Goal: Complete application form: Complete application form

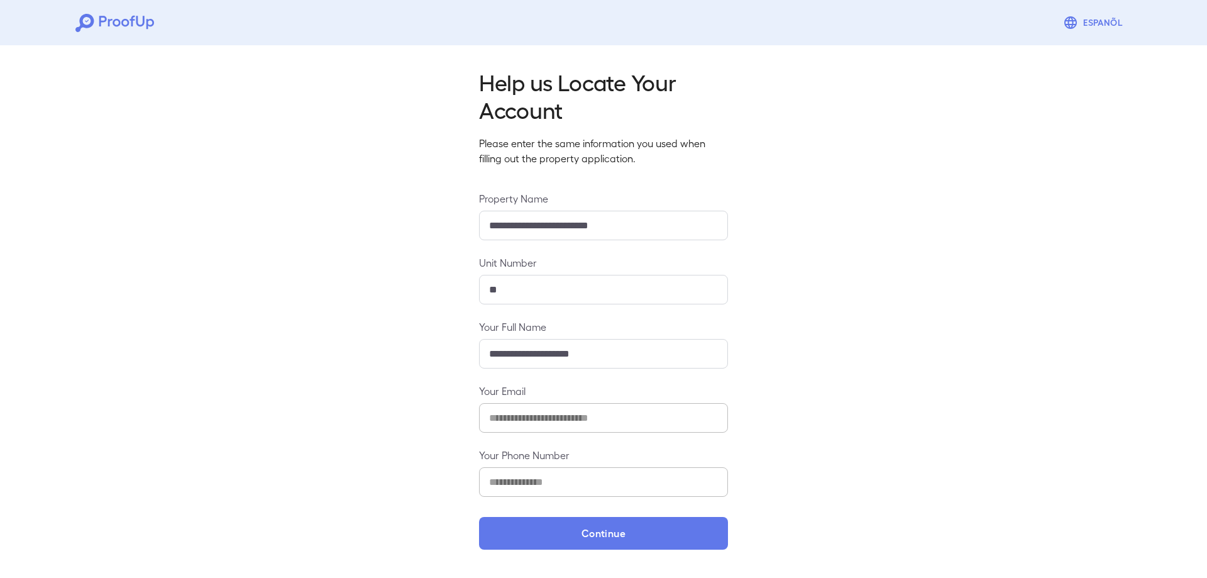
drag, startPoint x: 566, startPoint y: 532, endPoint x: 574, endPoint y: 555, distance: 24.6
click at [566, 530] on button "Continue" at bounding box center [603, 533] width 249 height 33
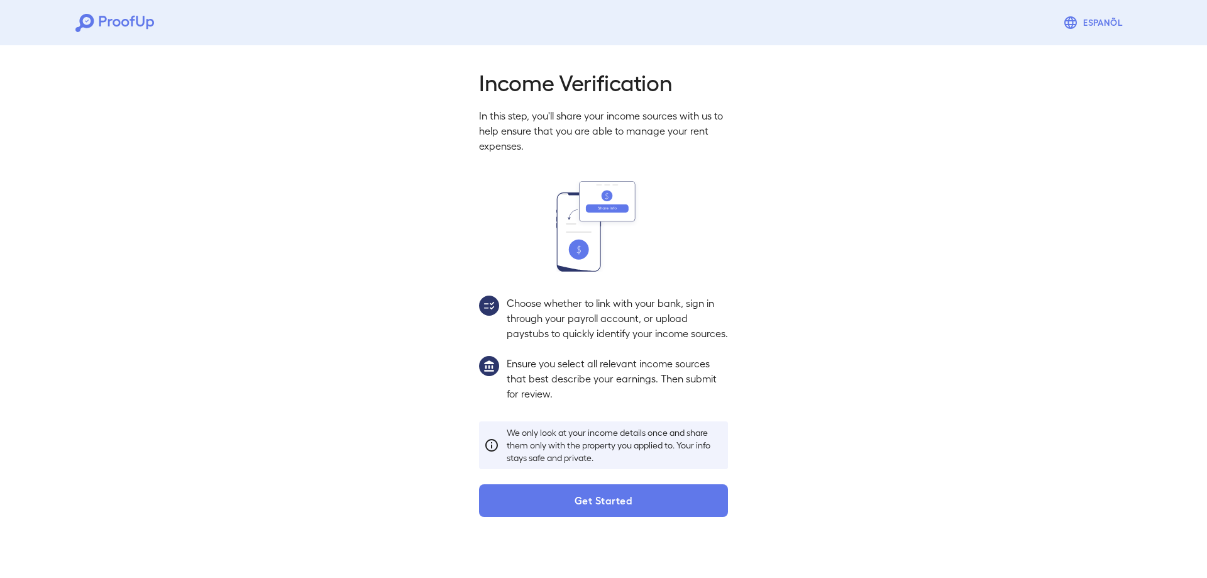
click at [566, 507] on button "Get Started" at bounding box center [603, 500] width 249 height 33
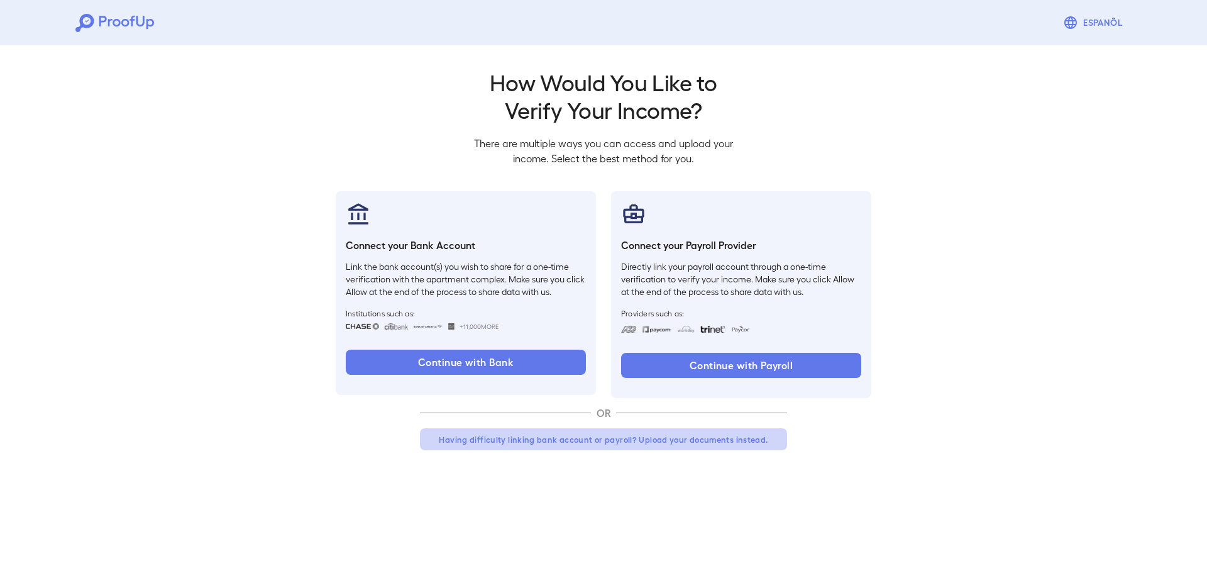
click at [647, 440] on button "Having difficulty linking bank account or payroll? Upload your documents instea…" at bounding box center [603, 439] width 367 height 23
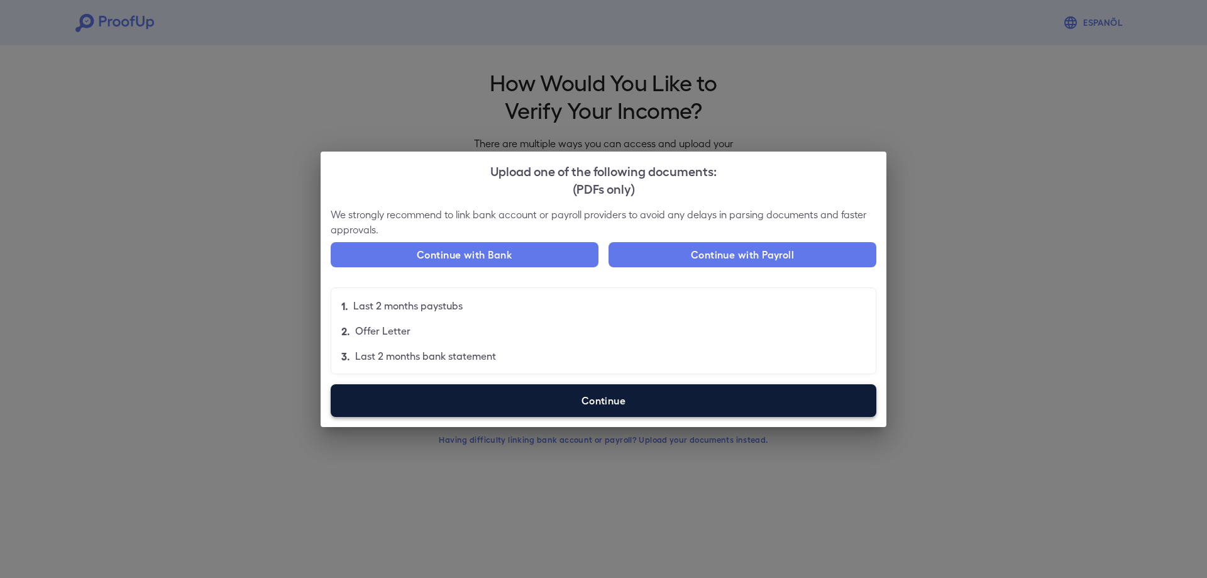
click at [576, 400] on label "Continue" at bounding box center [604, 400] width 546 height 33
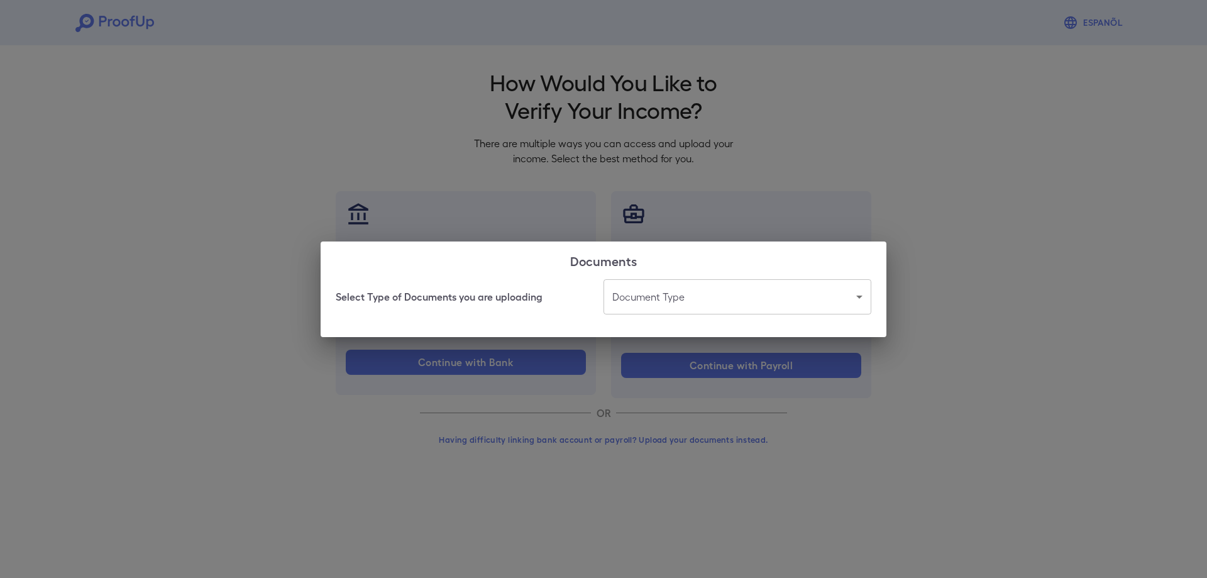
click at [705, 299] on body "Espanõl Go back How Would You Like to Verify Your Income? There are multiple wa…" at bounding box center [603, 240] width 1207 height 480
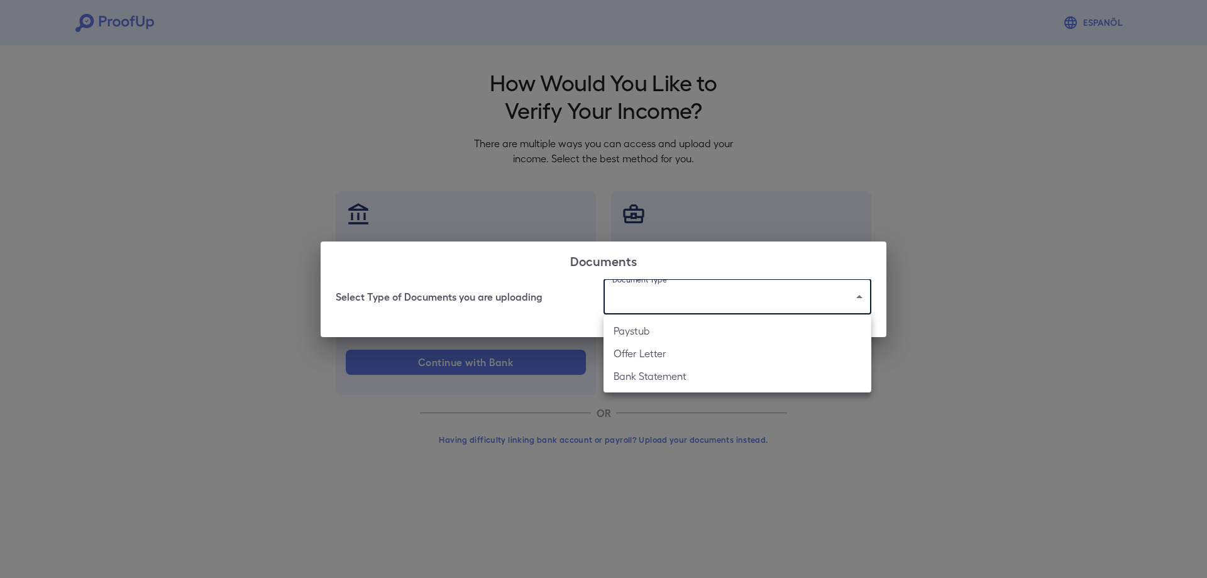
click at [666, 380] on li "Bank Statement" at bounding box center [737, 376] width 268 height 23
type input "**********"
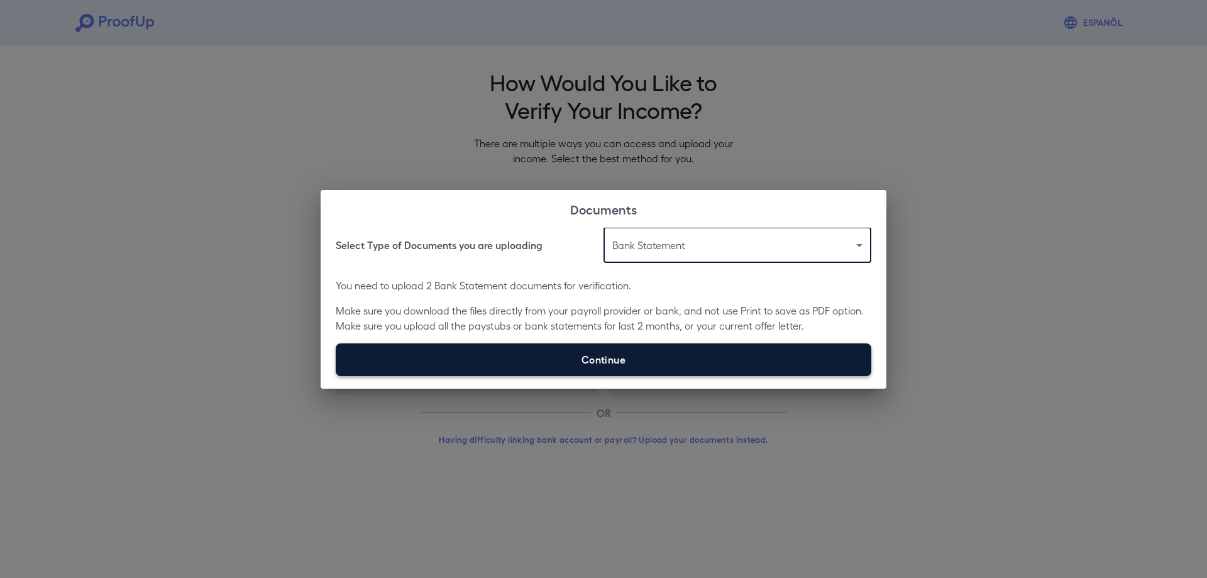
click at [570, 358] on label "Continue" at bounding box center [603, 359] width 535 height 33
click at [336, 375] on input "Continue" at bounding box center [336, 375] width 1 height 1
type input "**********"
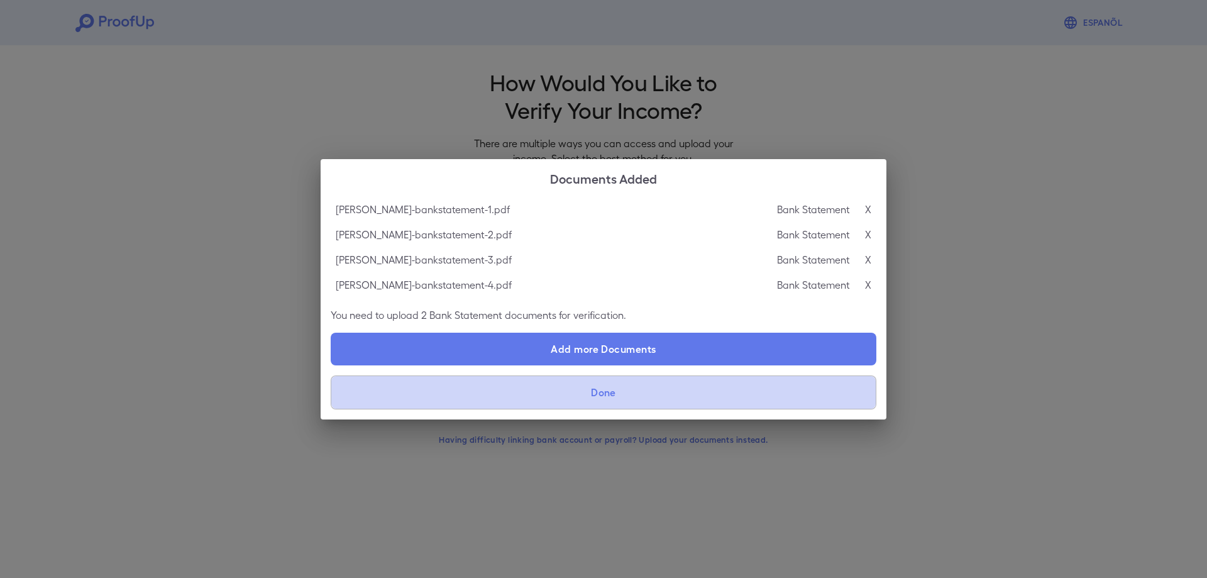
click at [632, 390] on button "Done" at bounding box center [604, 392] width 546 height 34
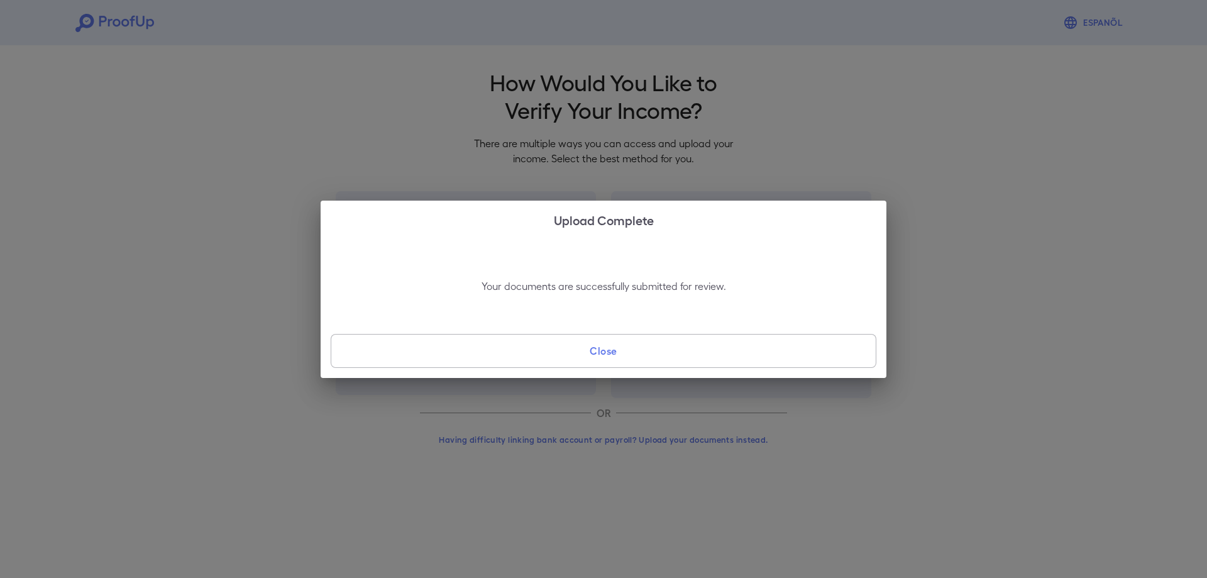
click at [686, 357] on button "Close" at bounding box center [604, 351] width 546 height 34
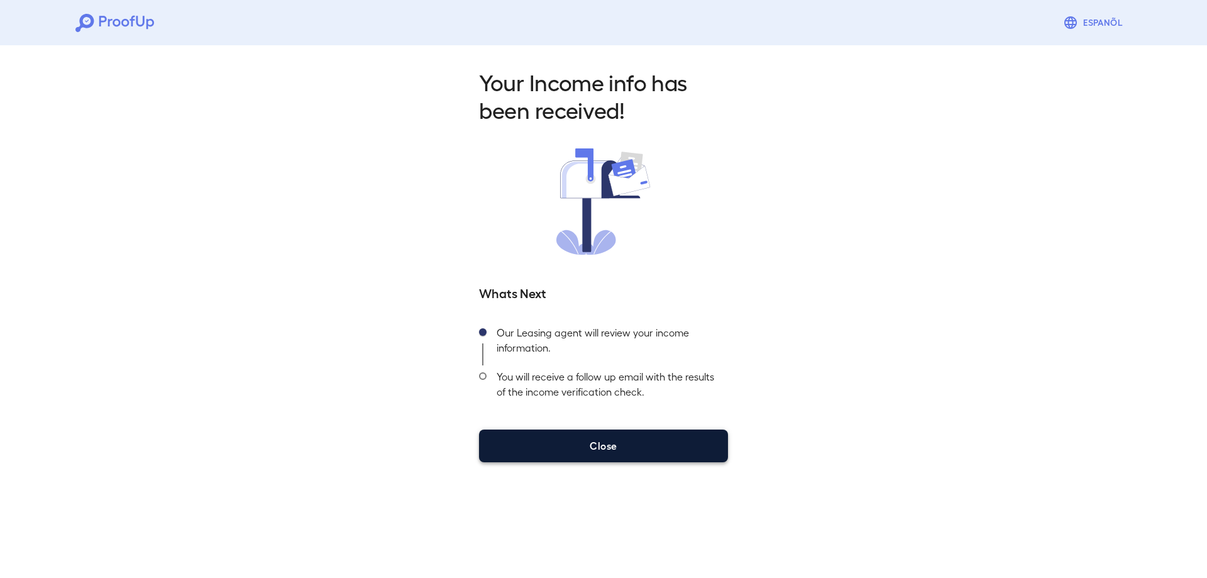
click at [622, 459] on button "Close" at bounding box center [603, 445] width 249 height 33
